Goal: Transaction & Acquisition: Purchase product/service

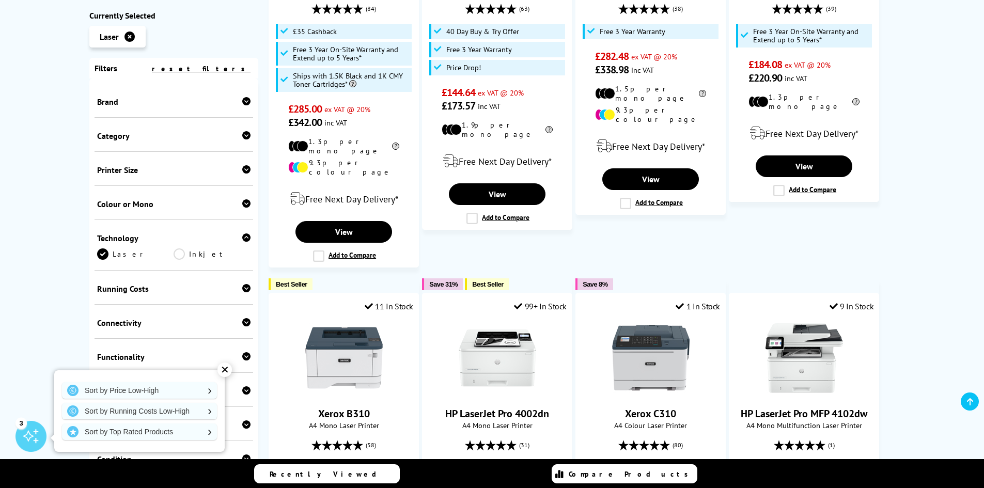
scroll to position [310, 0]
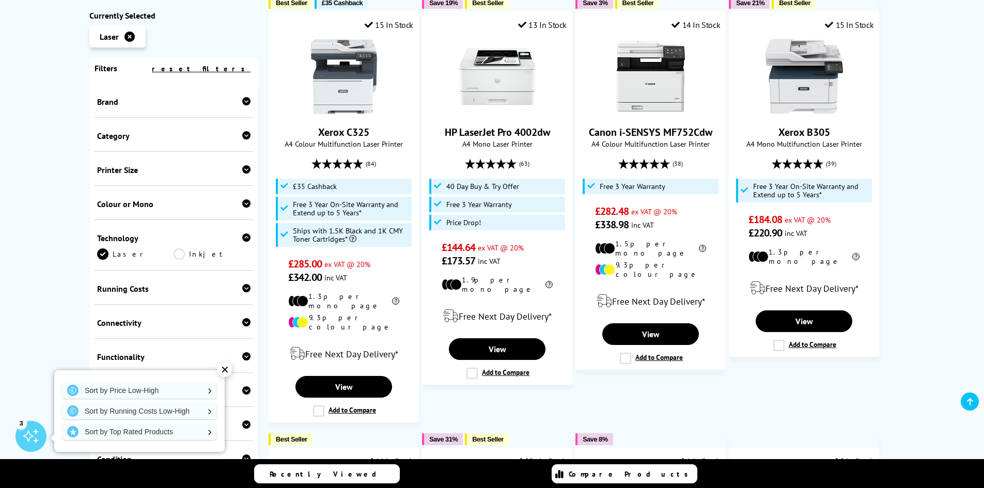
click at [246, 101] on icon at bounding box center [246, 101] width 8 height 8
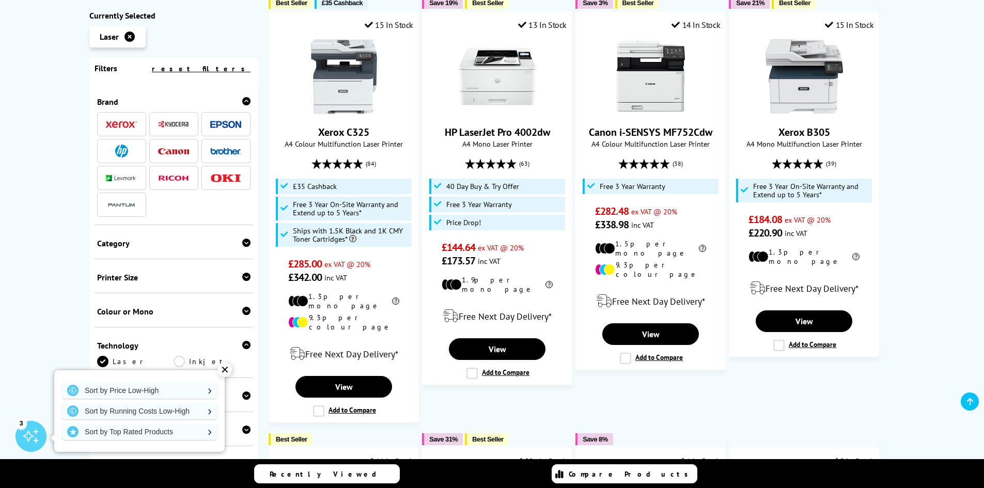
click at [223, 148] on img at bounding box center [225, 150] width 31 height 7
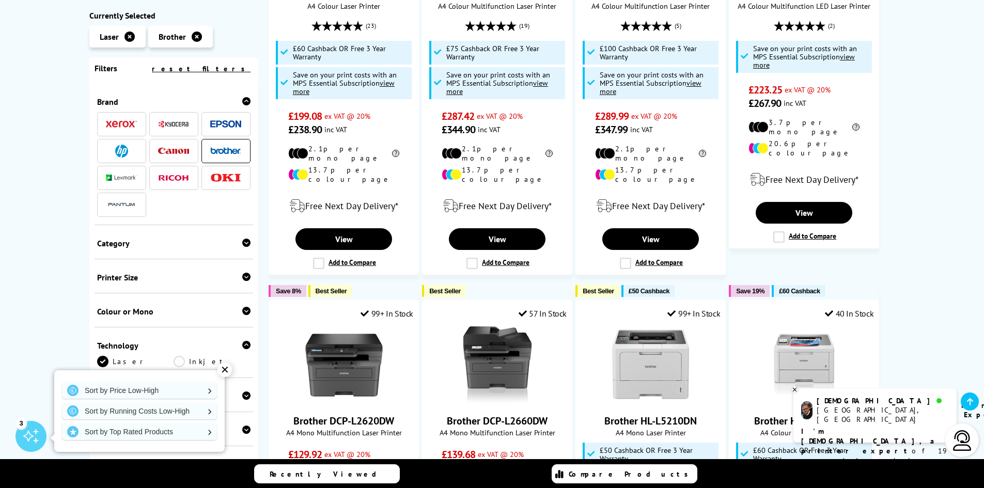
scroll to position [361, 0]
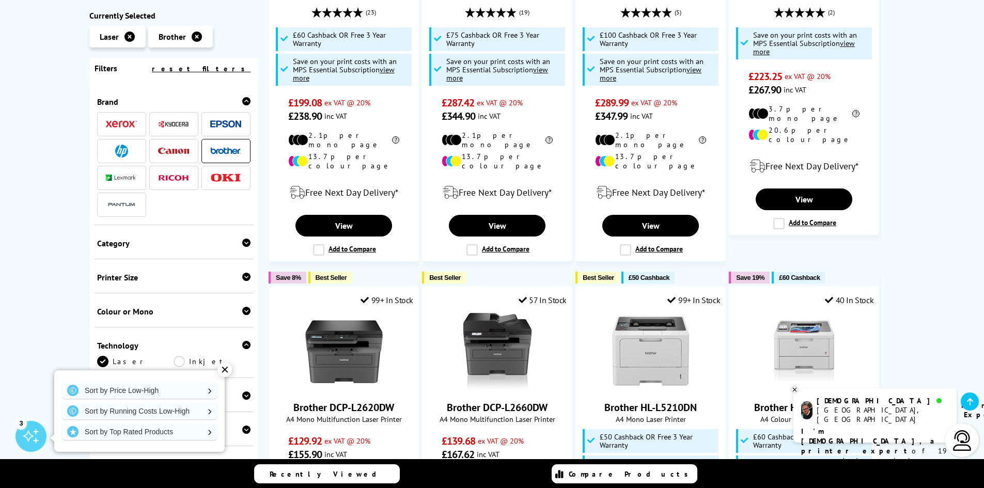
click at [174, 249] on div "Category Print Only Multifunction" at bounding box center [173, 242] width 159 height 34
click at [243, 243] on icon at bounding box center [246, 243] width 8 height 8
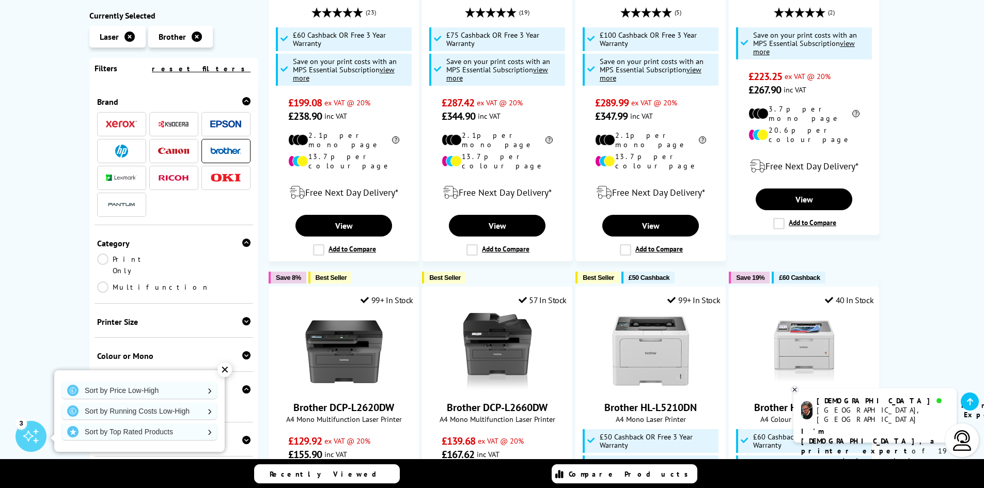
click at [114, 260] on link "Print Only" at bounding box center [135, 265] width 77 height 23
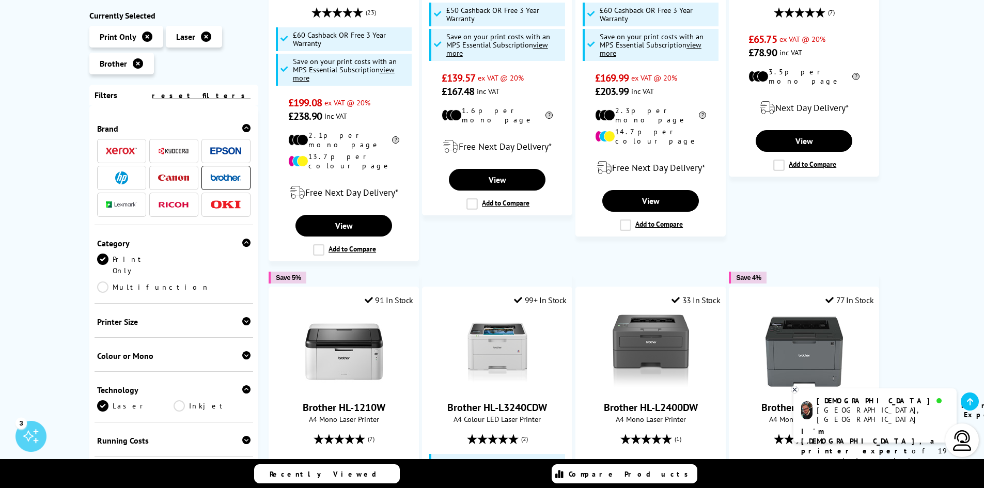
click at [242, 351] on icon at bounding box center [246, 355] width 8 height 8
click at [180, 366] on link "Mono" at bounding box center [212, 371] width 77 height 11
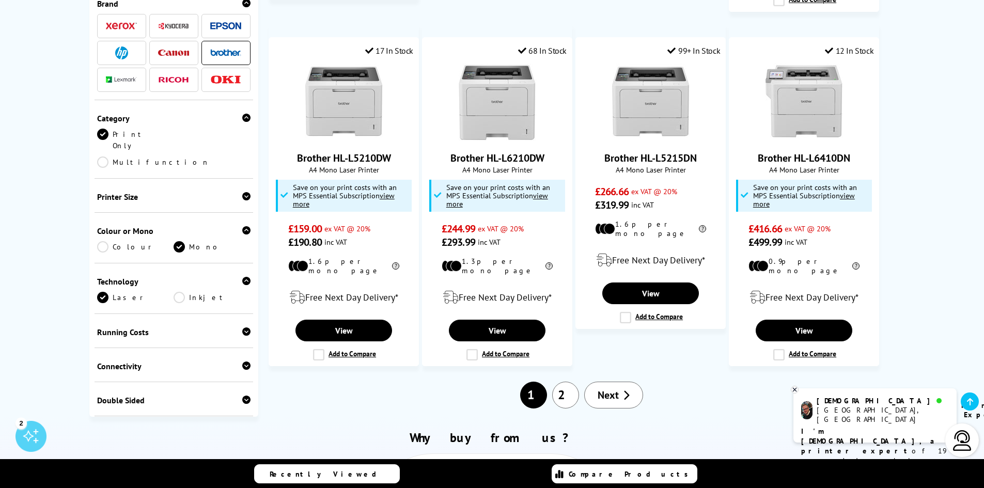
scroll to position [929, 0]
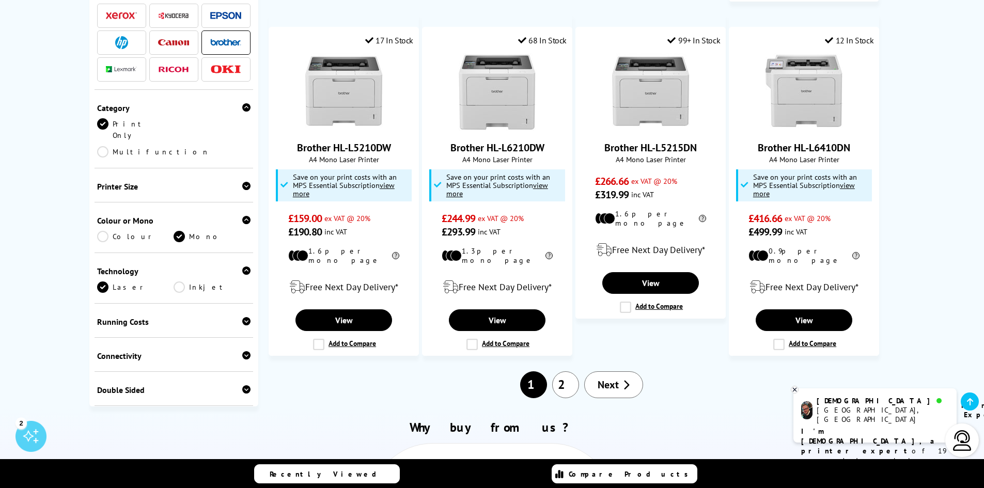
click at [569, 371] on link "2" at bounding box center [565, 384] width 27 height 27
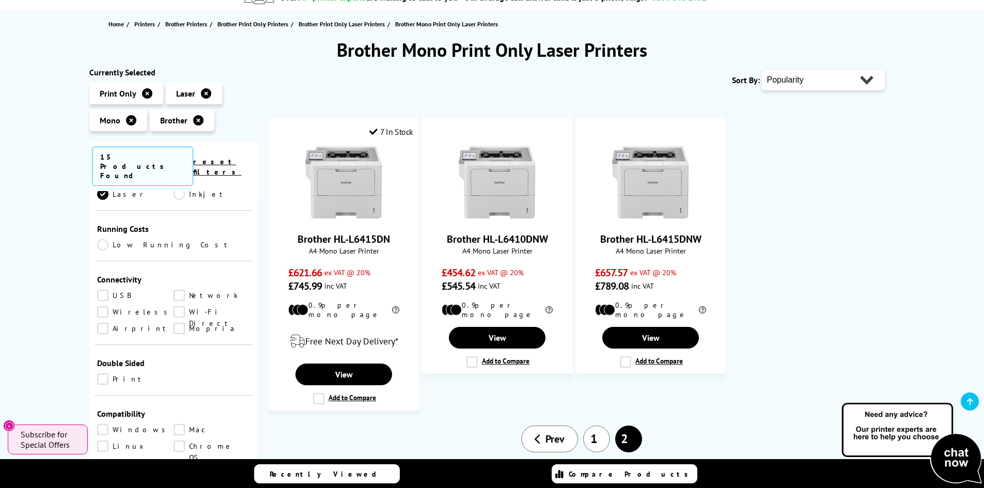
scroll to position [361, 0]
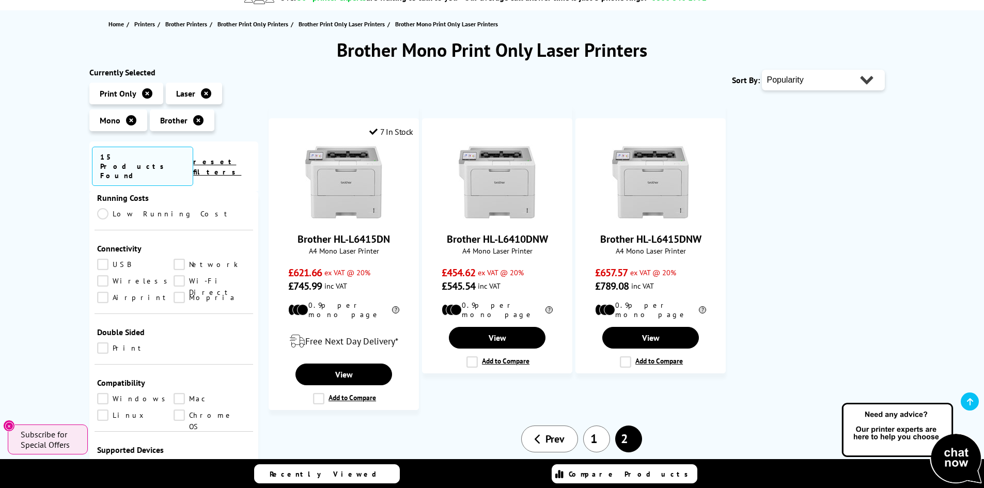
click at [180, 292] on link "Mopria" at bounding box center [212, 297] width 77 height 11
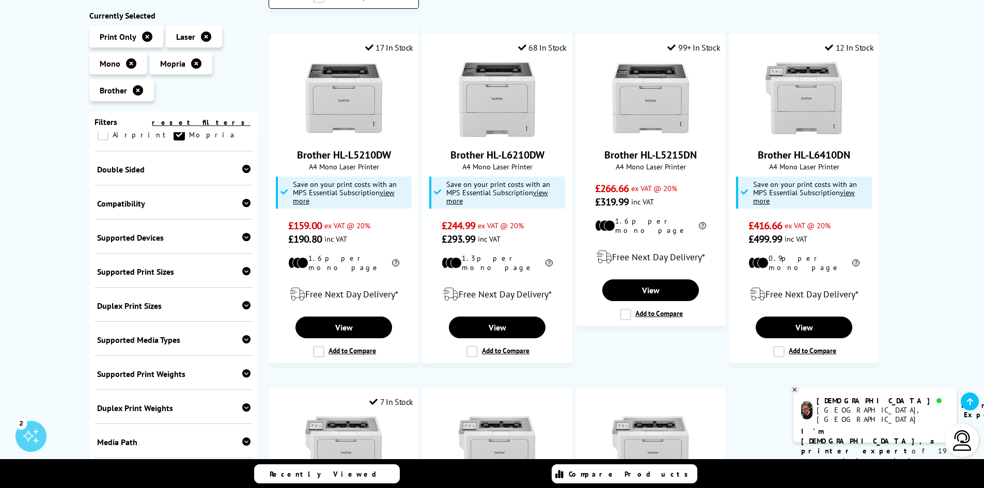
scroll to position [310, 0]
